Goal: Information Seeking & Learning: Learn about a topic

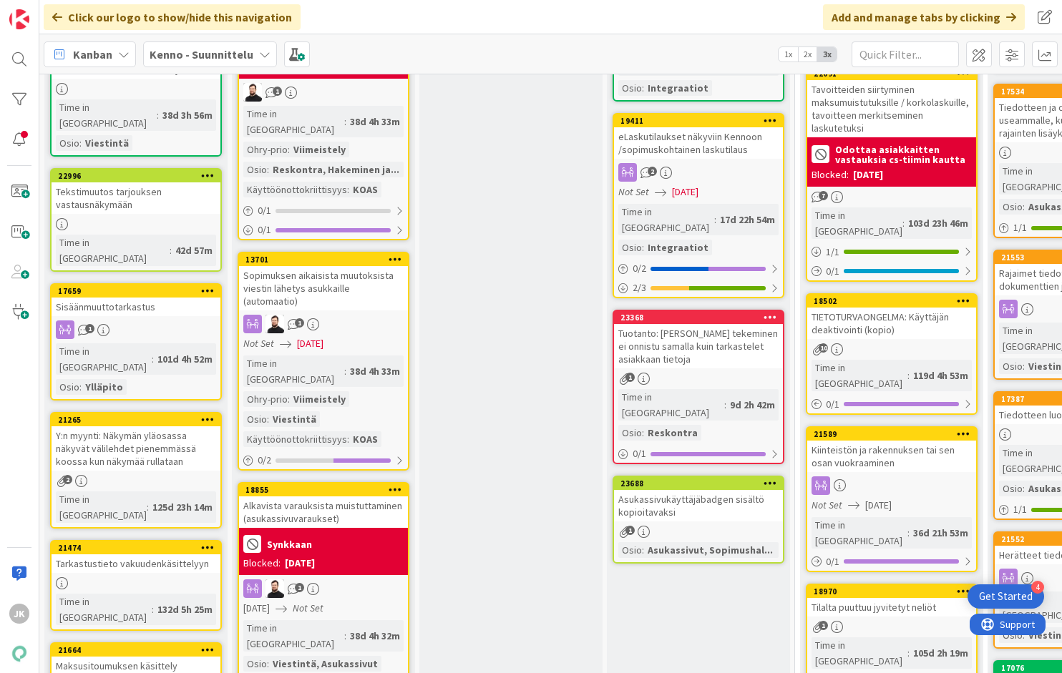
scroll to position [1047, 0]
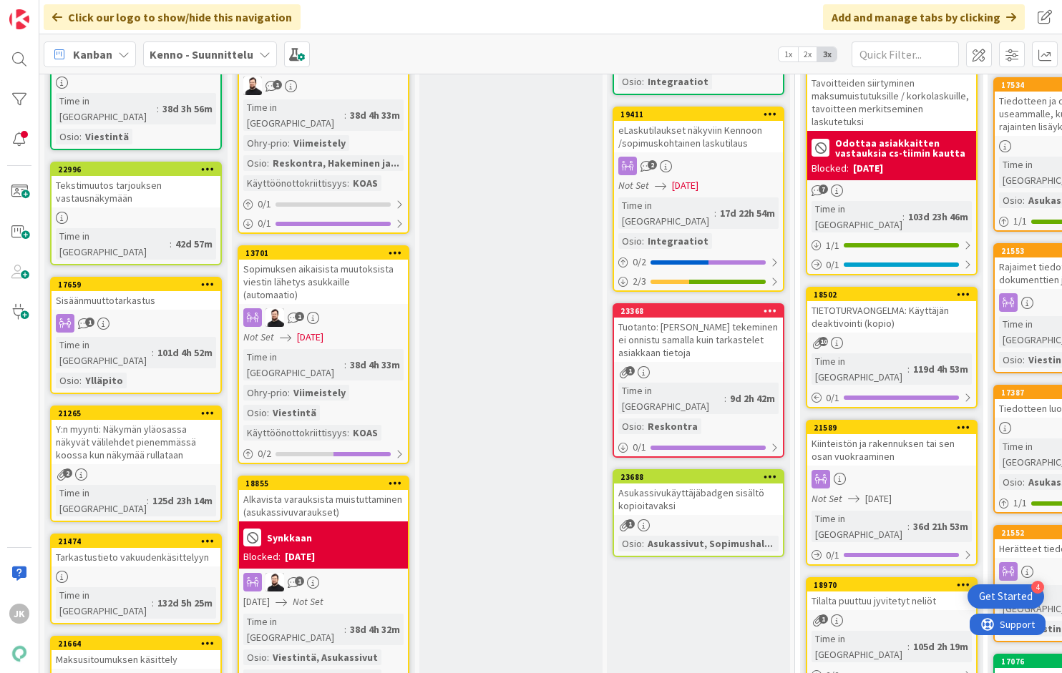
click at [695, 484] on div "Asukassivukäyttäjäbadgen sisältö kopioitavaksi" at bounding box center [698, 499] width 169 height 31
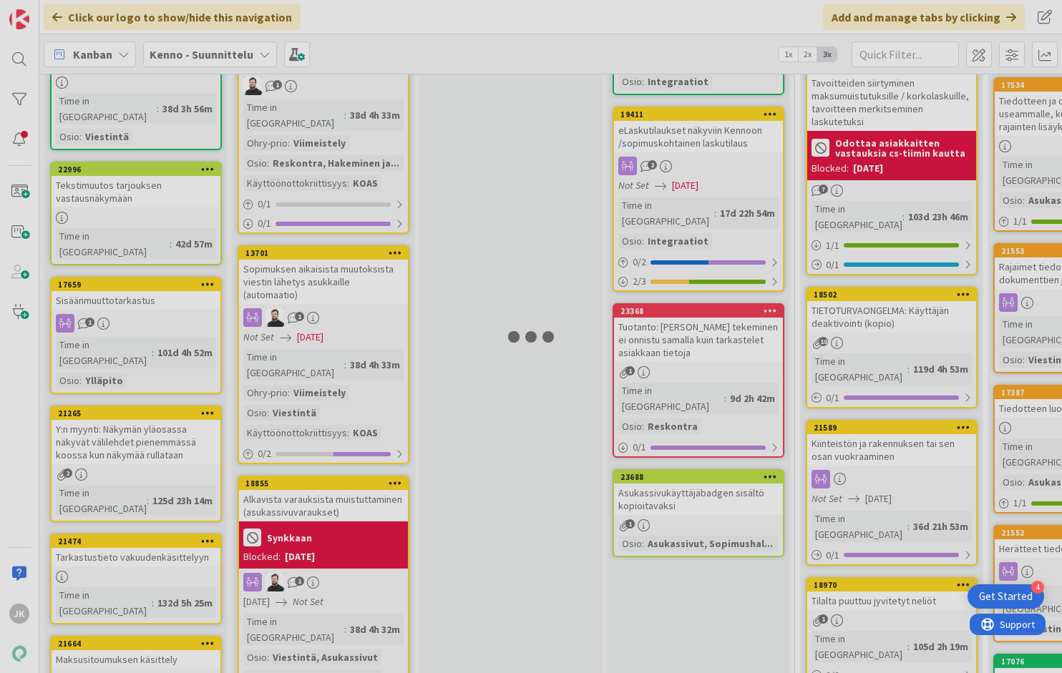
click at [695, 376] on div at bounding box center [531, 336] width 1062 height 673
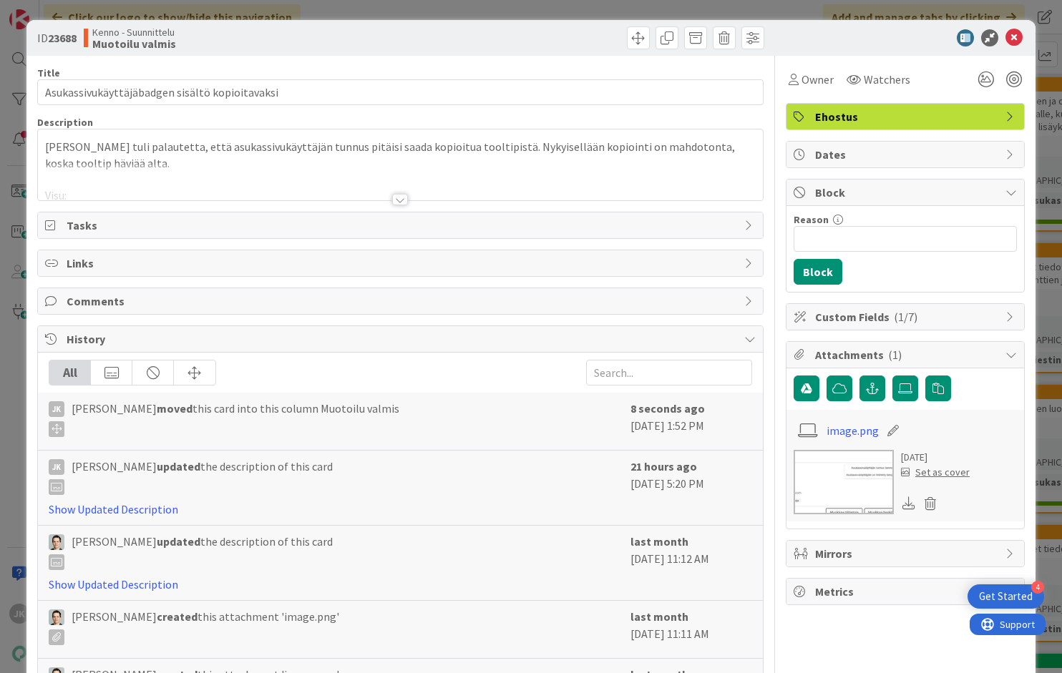
click at [400, 197] on div at bounding box center [400, 199] width 16 height 11
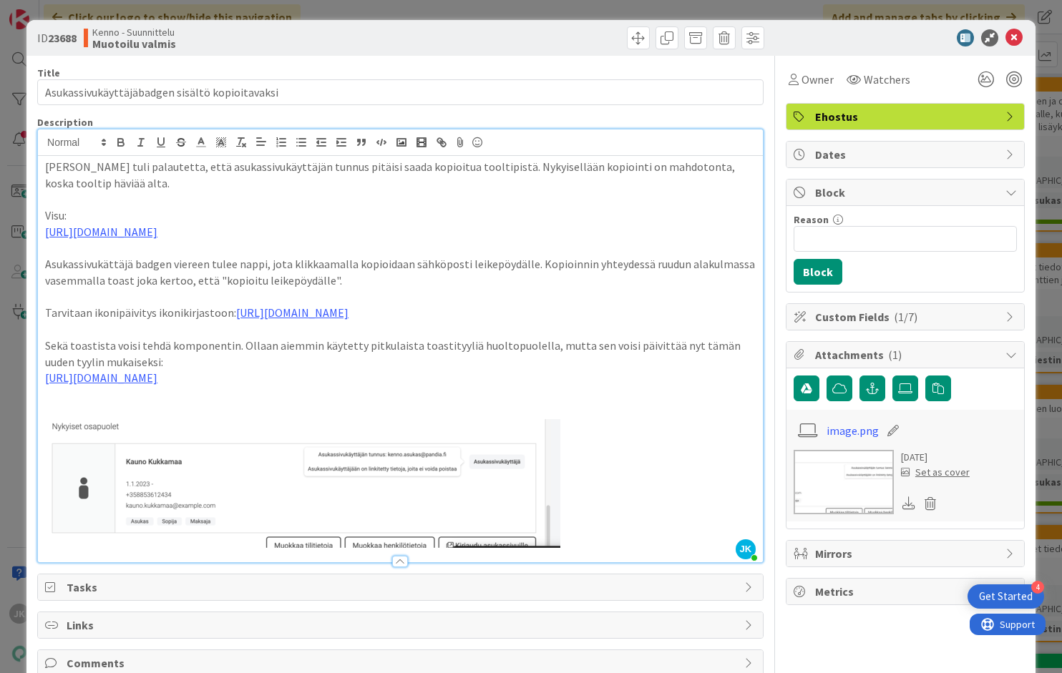
click at [394, 193] on p at bounding box center [400, 199] width 710 height 16
